Goal: Task Accomplishment & Management: Use online tool/utility

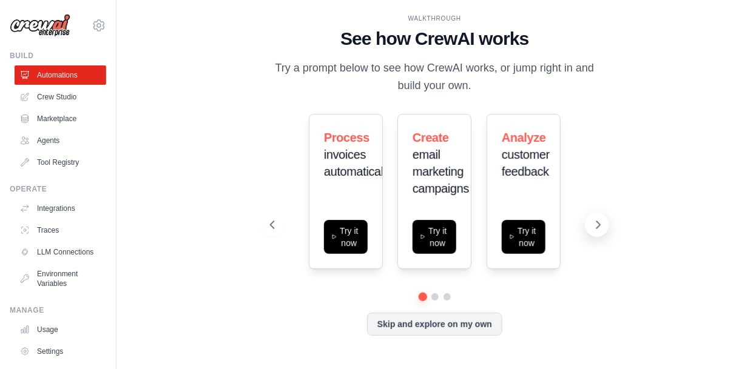
click at [594, 221] on icon at bounding box center [598, 225] width 12 height 12
click at [602, 224] on icon at bounding box center [598, 225] width 12 height 12
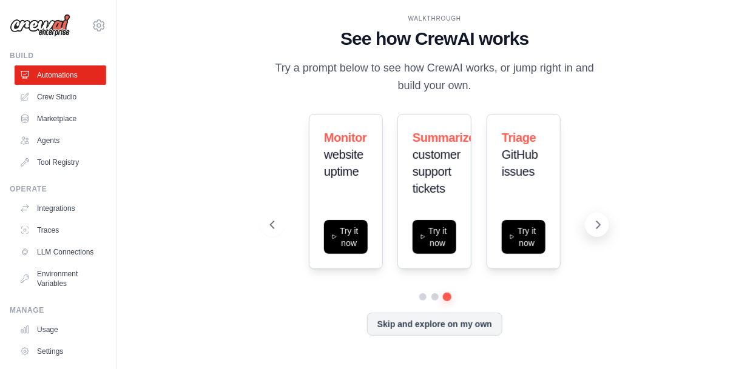
click at [602, 225] on icon at bounding box center [598, 225] width 12 height 12
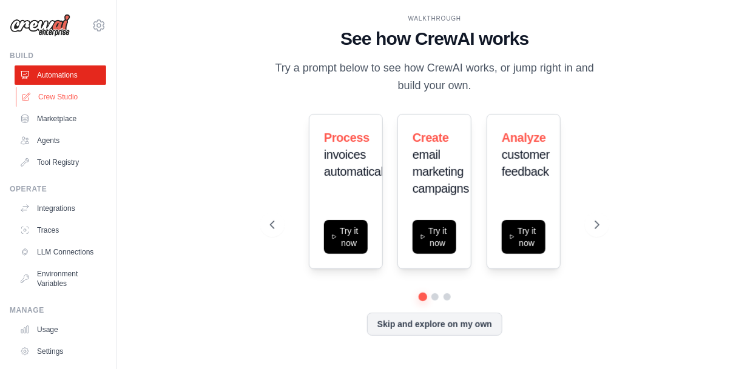
click at [59, 98] on link "Crew Studio" at bounding box center [62, 96] width 92 height 19
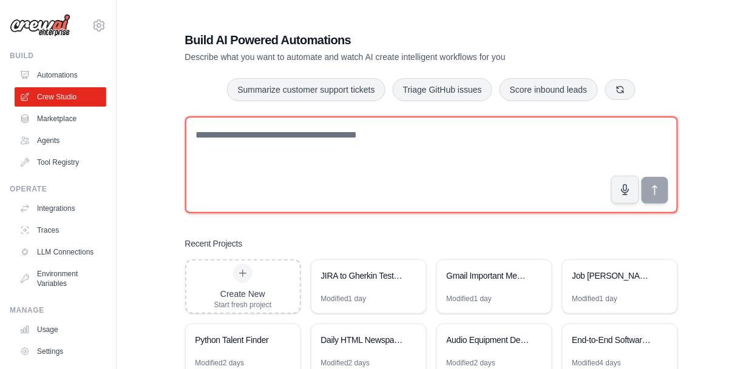
click at [272, 143] on textarea at bounding box center [431, 164] width 493 height 97
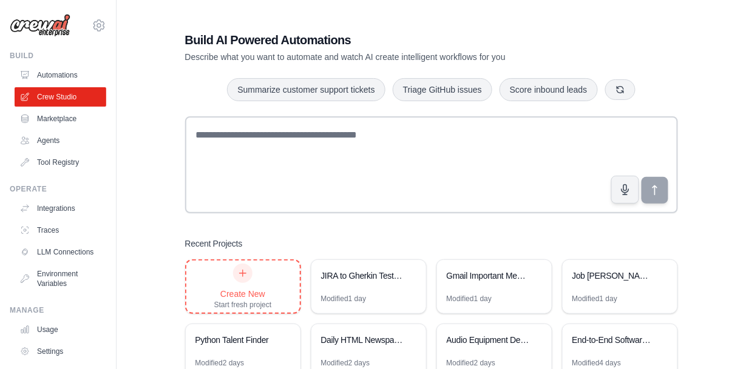
click at [258, 277] on div "Create New Start fresh project" at bounding box center [243, 287] width 58 height 46
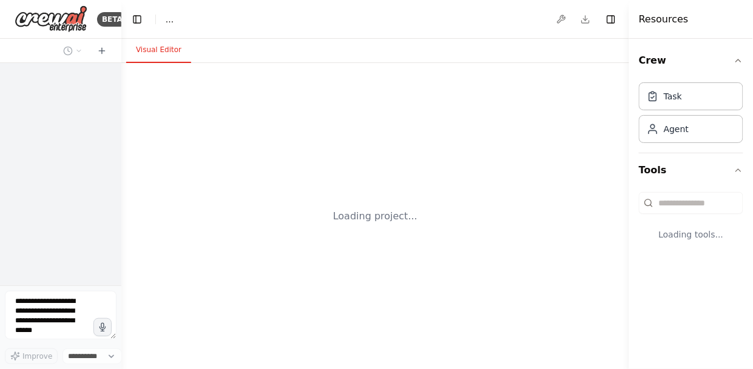
select select "****"
